Goal: Information Seeking & Learning: Learn about a topic

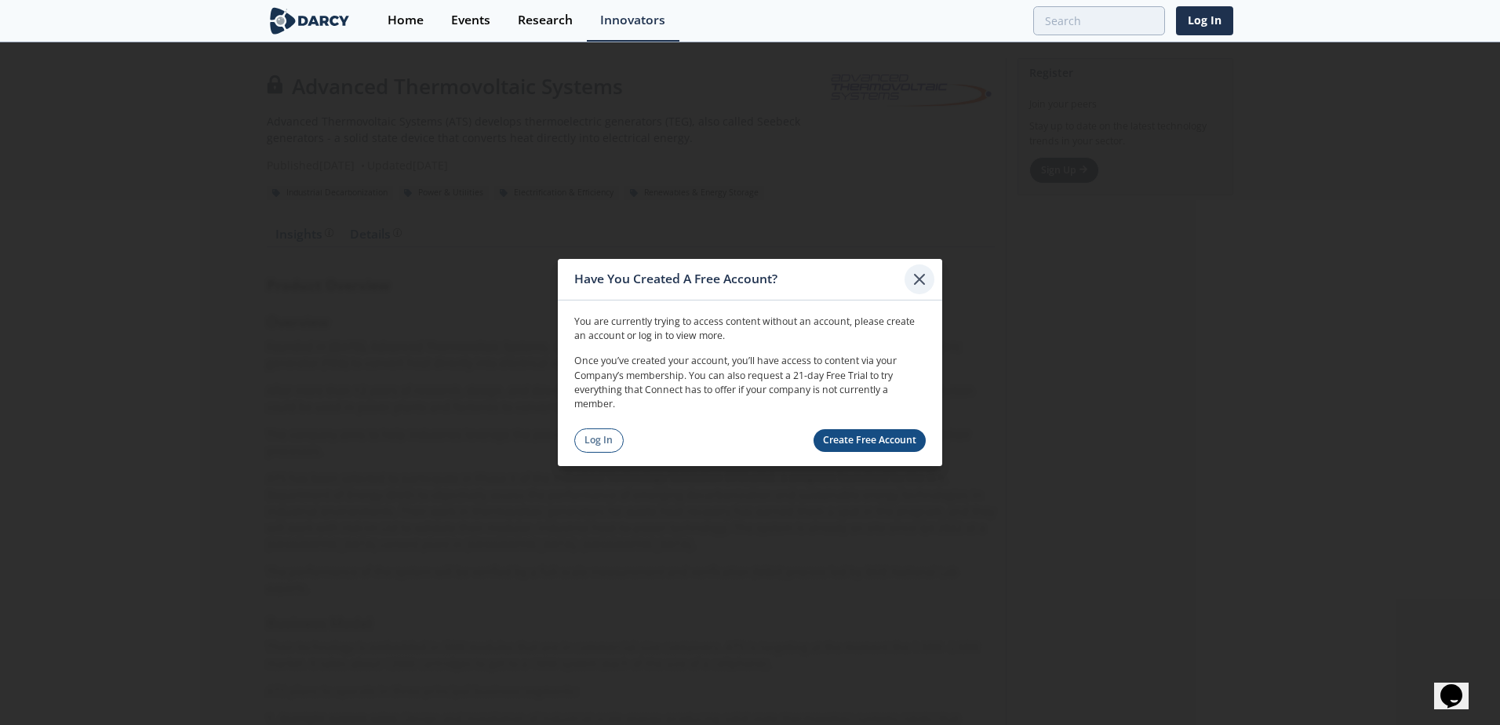
click at [921, 280] on icon at bounding box center [919, 279] width 19 height 19
